Goal: Information Seeking & Learning: Check status

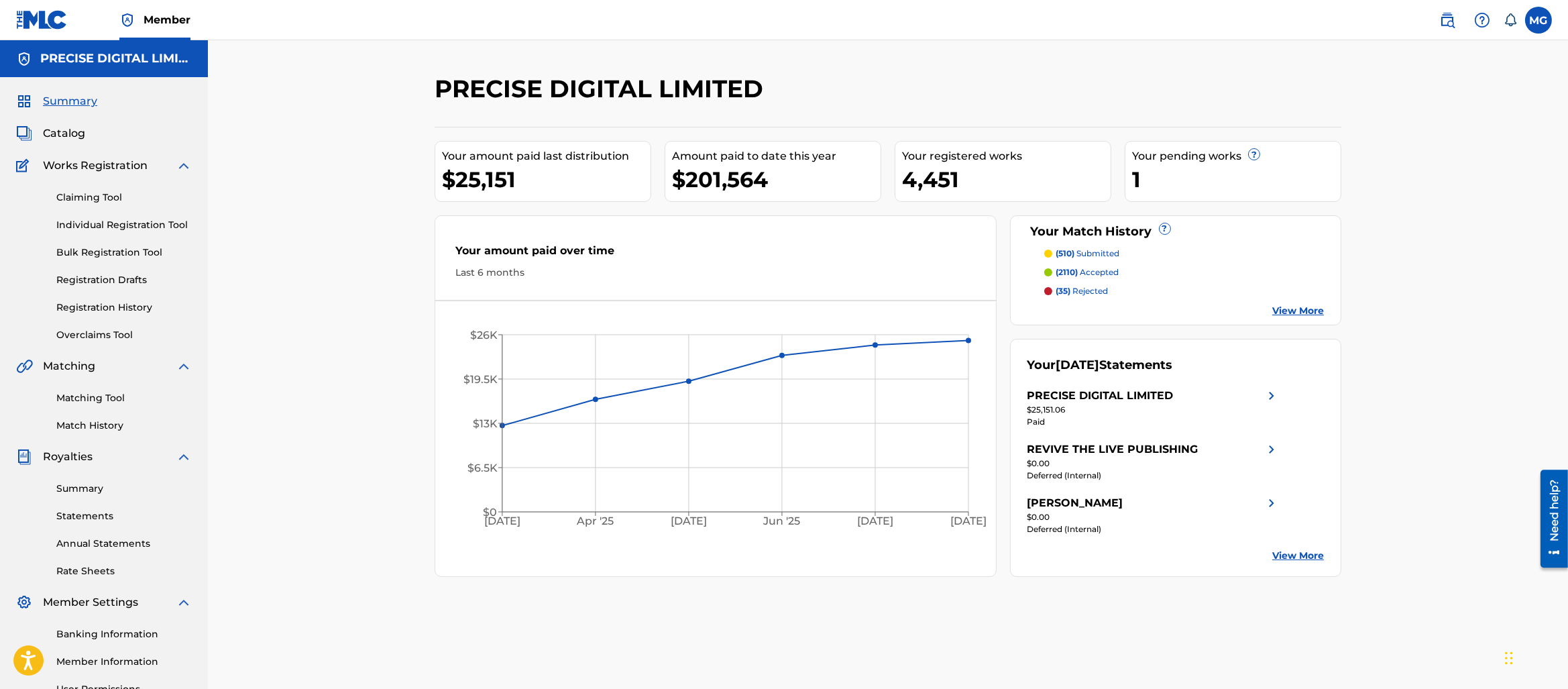
click at [168, 311] on link "Registration History" at bounding box center [124, 308] width 136 height 14
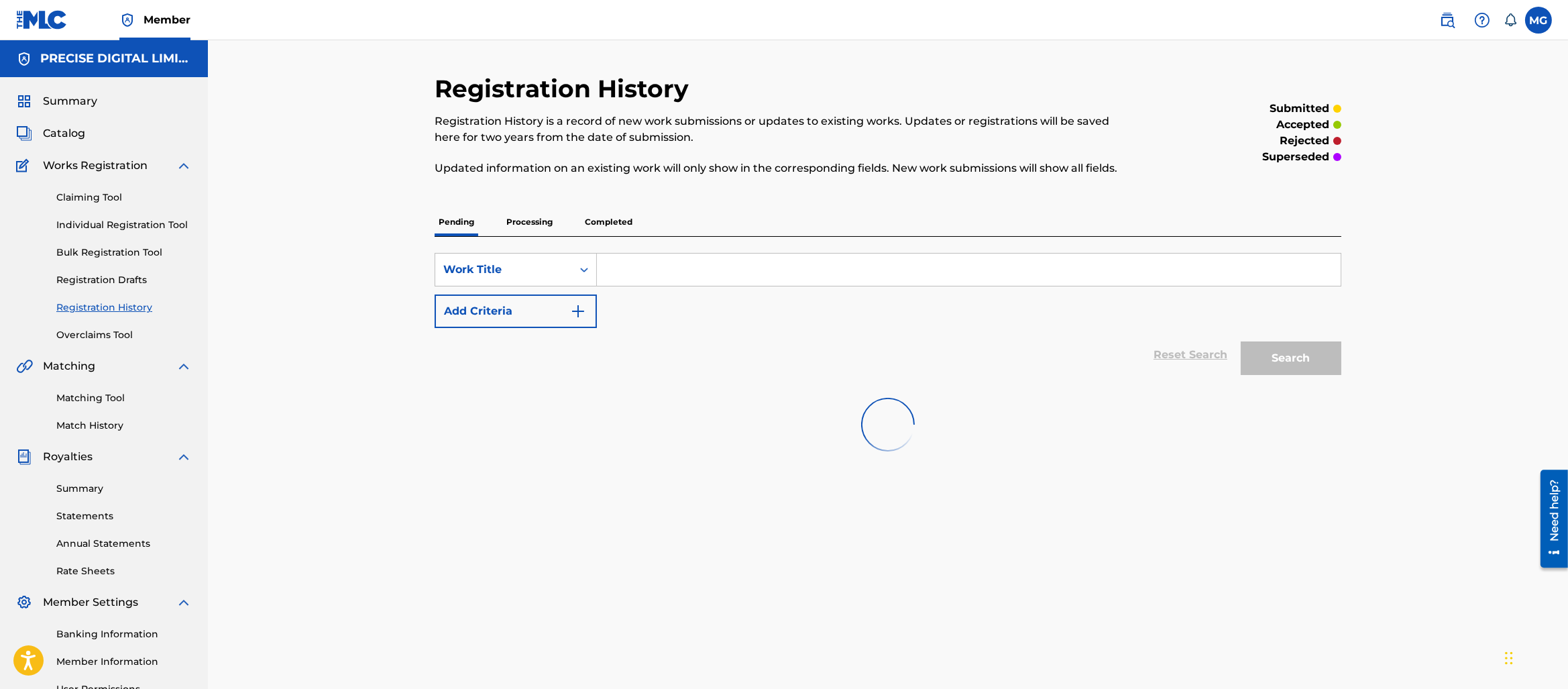
click at [144, 311] on link "Registration History" at bounding box center [124, 308] width 136 height 14
click at [611, 205] on div "Registration History Registration History is a record of new work submissions o…" at bounding box center [888, 271] width 907 height 393
click at [610, 213] on p "Completed" at bounding box center [609, 222] width 55 height 28
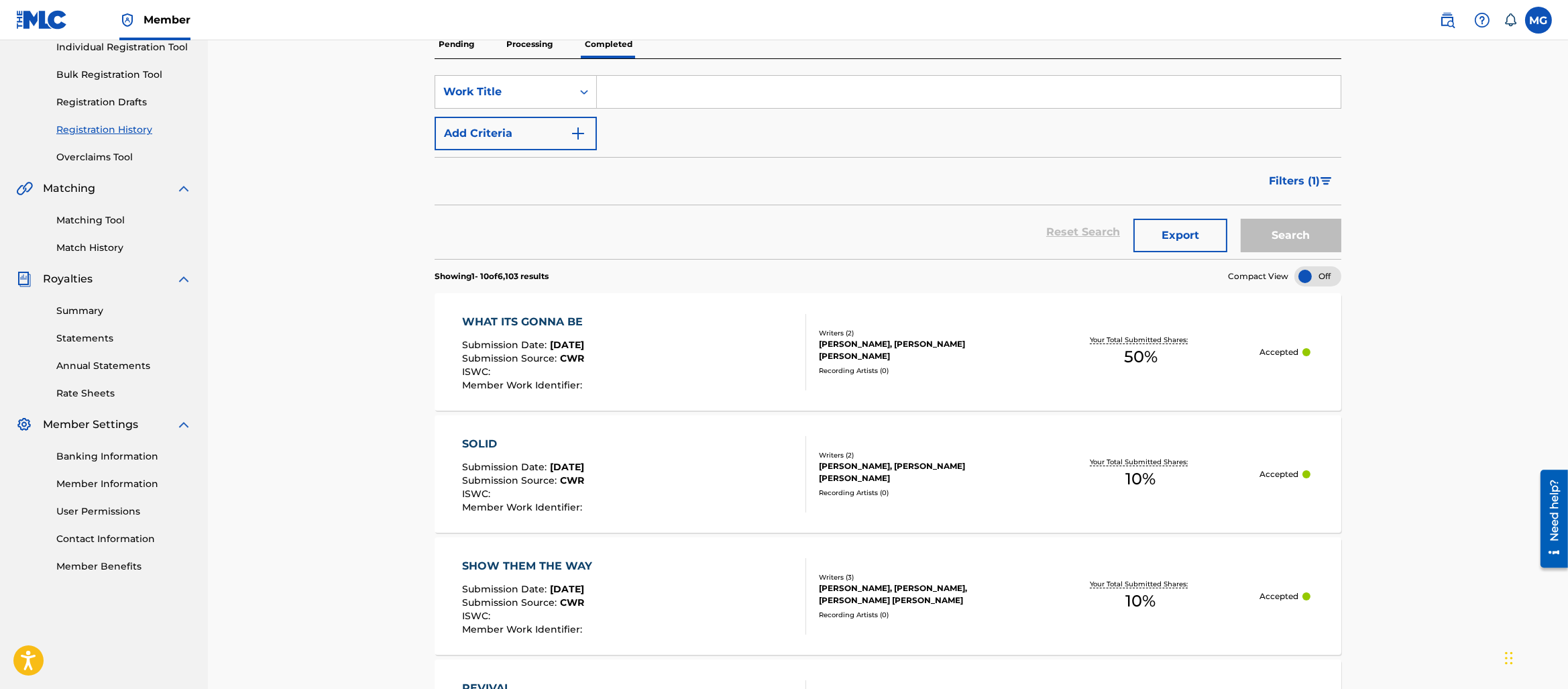
scroll to position [521, 0]
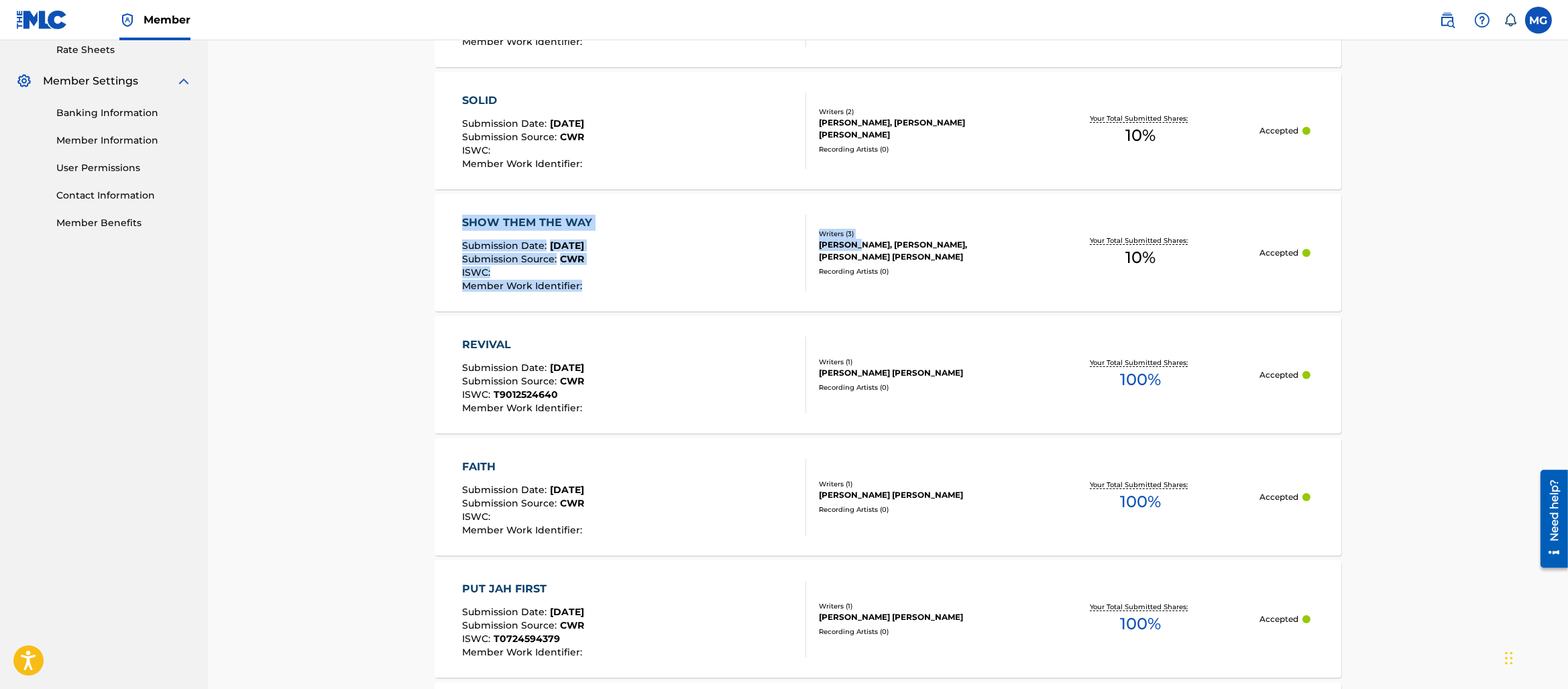
drag, startPoint x: 361, startPoint y: 214, endPoint x: 862, endPoint y: 246, distance: 502.0
click at [860, 246] on div "Registration History Registration History is a record of new work submissions o…" at bounding box center [888, 388] width 1360 height 1738
click at [1515, 223] on div "Registration History Registration History is a record of new work submissions o…" at bounding box center [888, 388] width 1360 height 1738
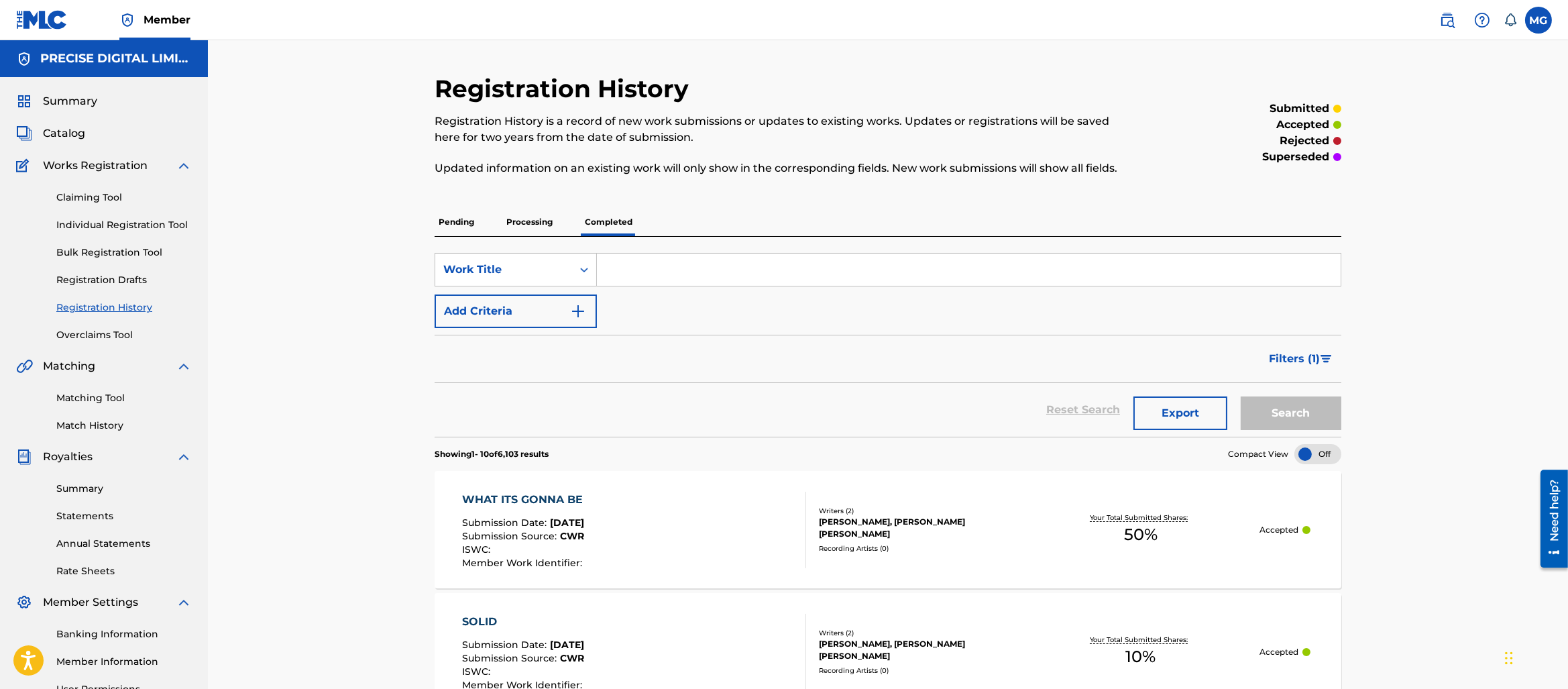
scroll to position [1, 0]
